Goal: Task Accomplishment & Management: Manage account settings

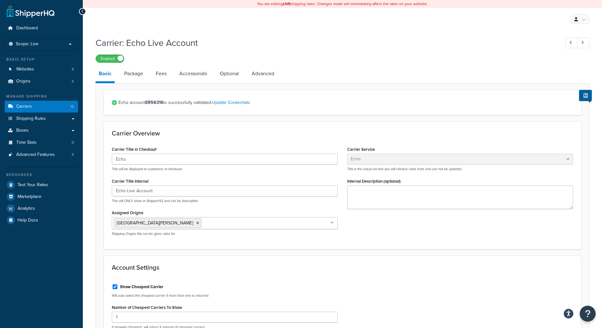
select select "echoFreight"
click at [581, 19] on link at bounding box center [580, 19] width 18 height 10
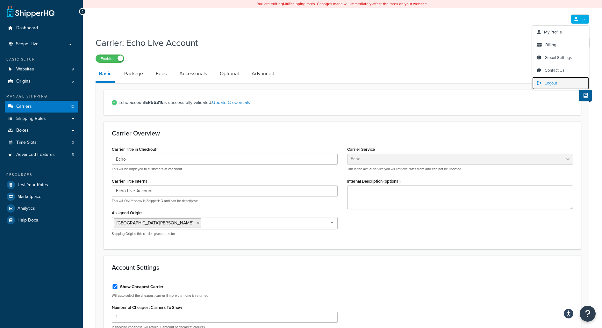
click at [550, 83] on span "Logout" at bounding box center [551, 83] width 12 height 6
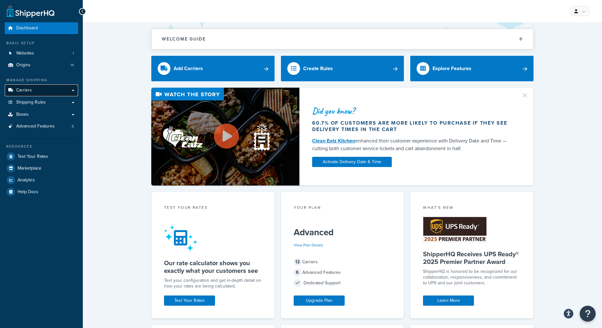
click at [69, 92] on link "Carriers" at bounding box center [41, 90] width 73 height 12
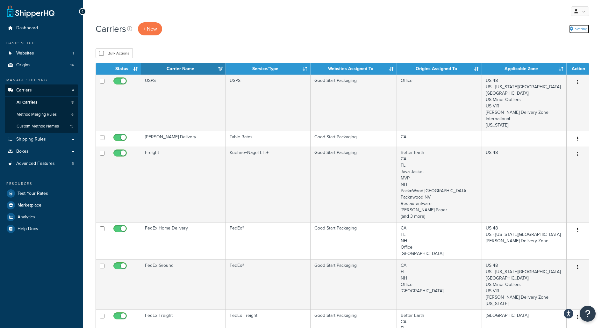
click at [575, 30] on link "Settings" at bounding box center [580, 29] width 20 height 9
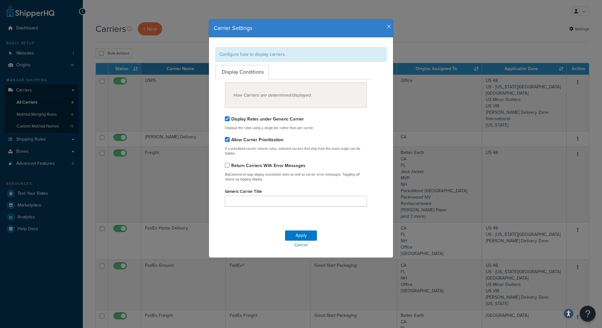
click at [390, 27] on icon "button" at bounding box center [389, 27] width 4 height 6
